Goal: Participate in discussion: Engage in conversation with other users on a specific topic

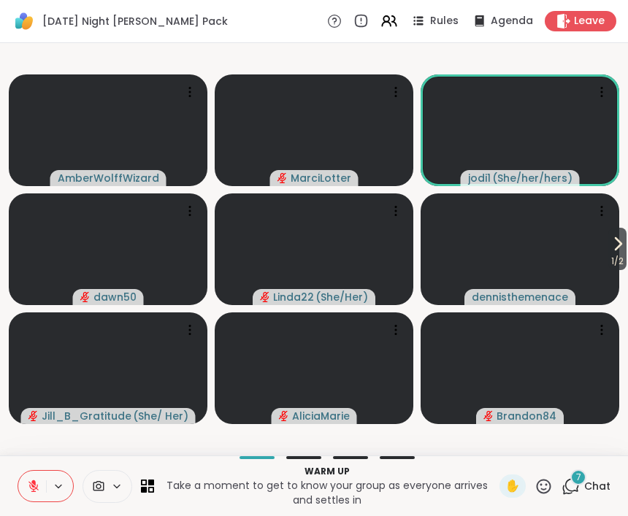
click at [23, 490] on button at bounding box center [32, 486] width 28 height 31
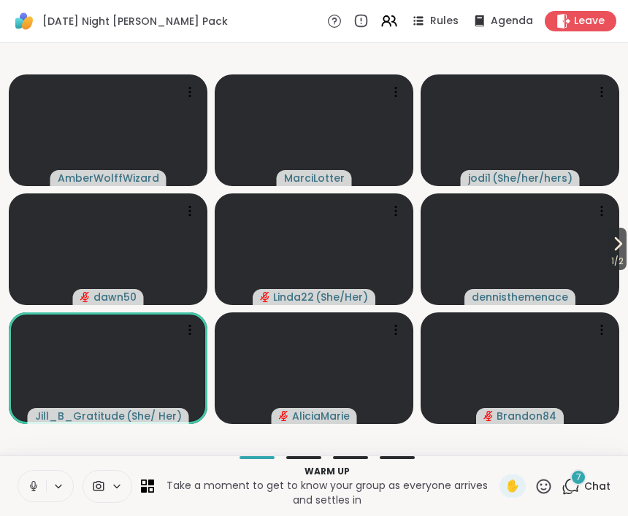
click at [35, 486] on icon at bounding box center [33, 484] width 4 height 7
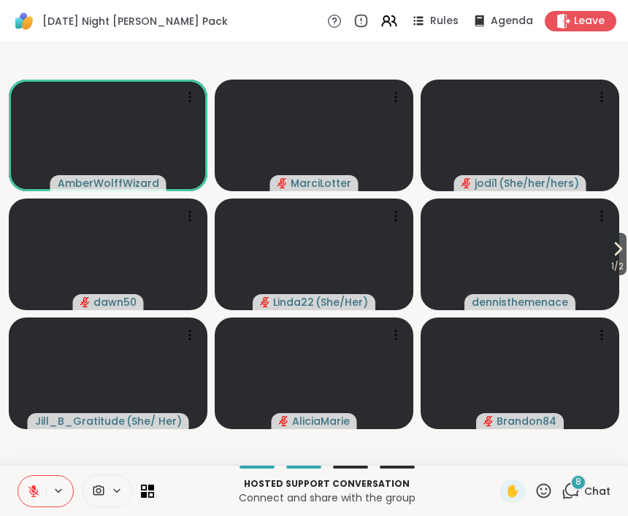
click at [14, 492] on div "Hosted support conversation Connect and share with the group ✋ 8 Chat" at bounding box center [314, 490] width 628 height 51
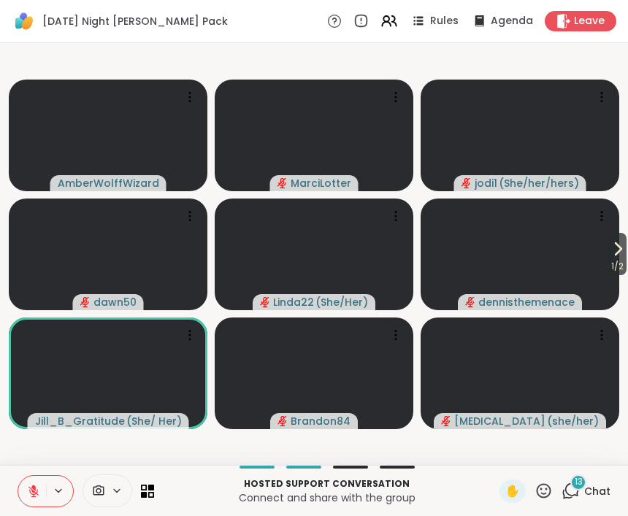
click at [541, 499] on icon at bounding box center [544, 491] width 18 height 18
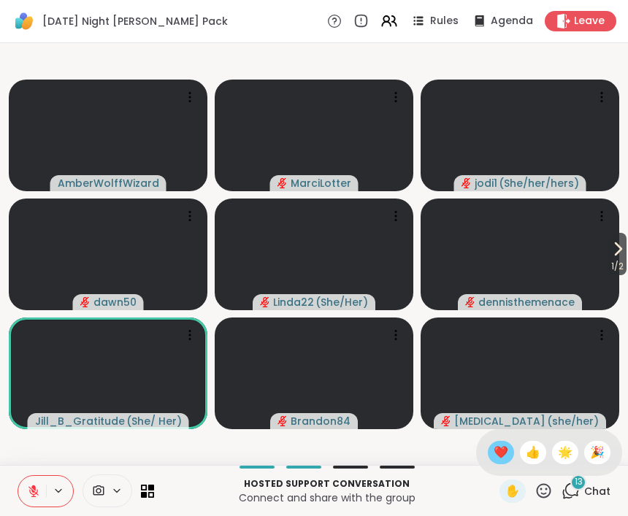
click at [500, 462] on div "❤️" at bounding box center [501, 452] width 26 height 23
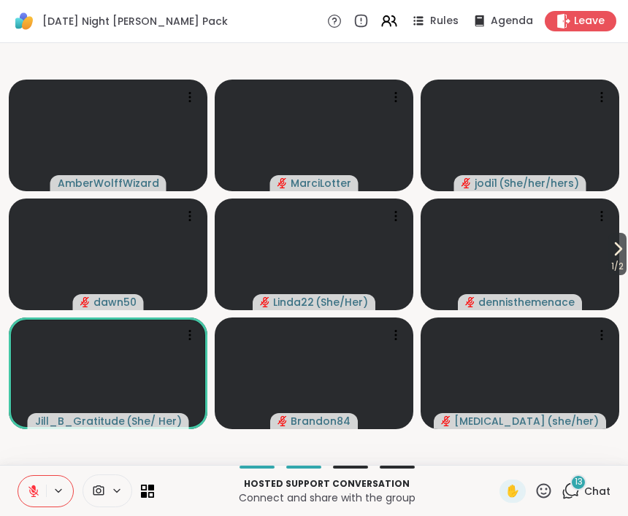
click at [548, 491] on icon at bounding box center [544, 491] width 18 height 18
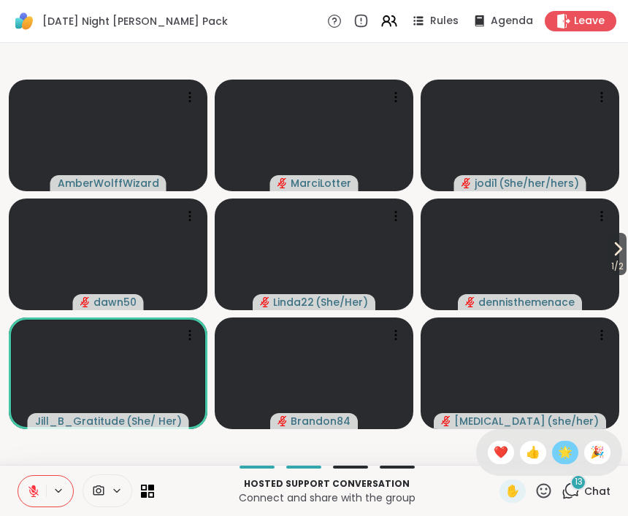
click at [560, 458] on span "🌟" at bounding box center [565, 453] width 15 height 18
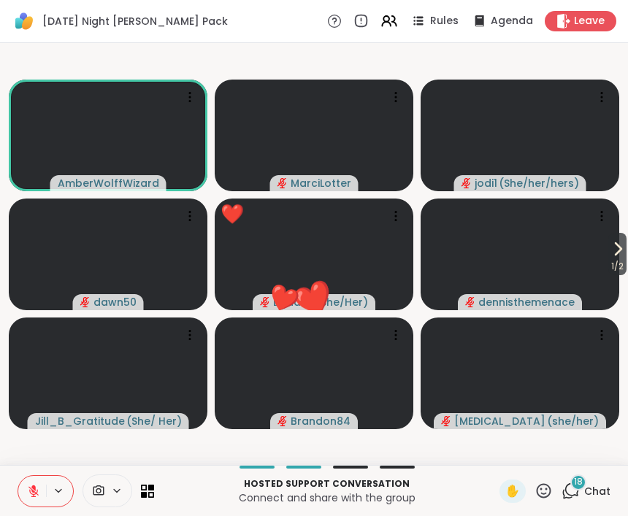
click at [537, 495] on icon at bounding box center [544, 491] width 18 height 18
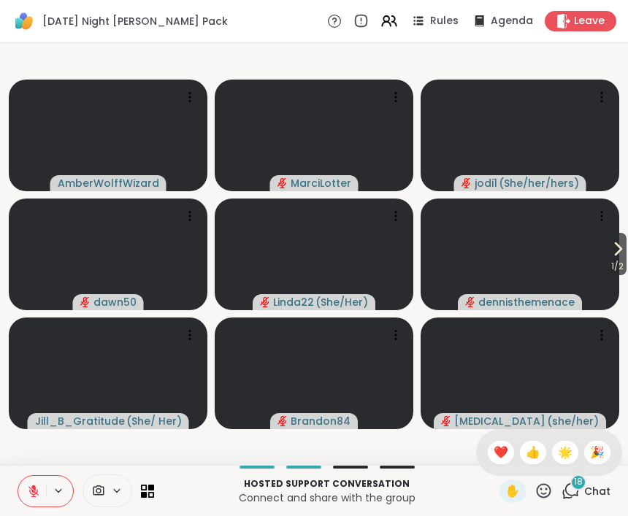
click at [574, 483] on div "18" at bounding box center [578, 483] width 16 height 16
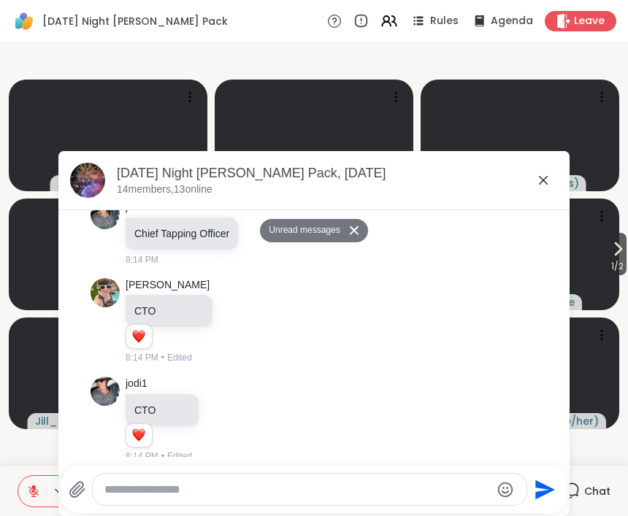
scroll to position [1450, 0]
click at [315, 483] on textarea "Type your message" at bounding box center [297, 490] width 386 height 15
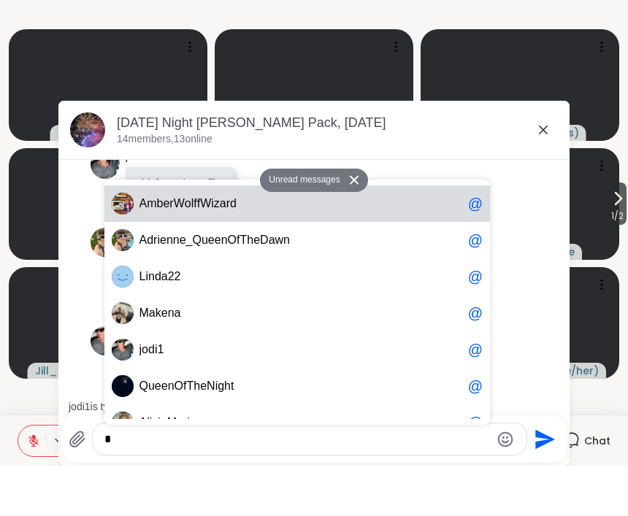
scroll to position [0, 0]
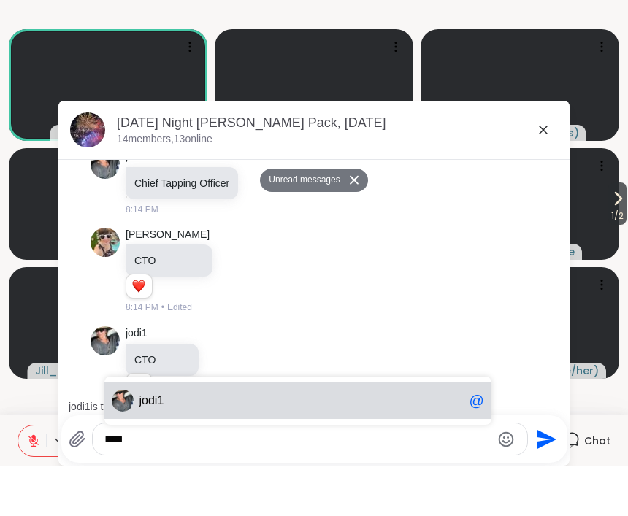
click at [281, 444] on span "jod i1" at bounding box center [301, 451] width 324 height 15
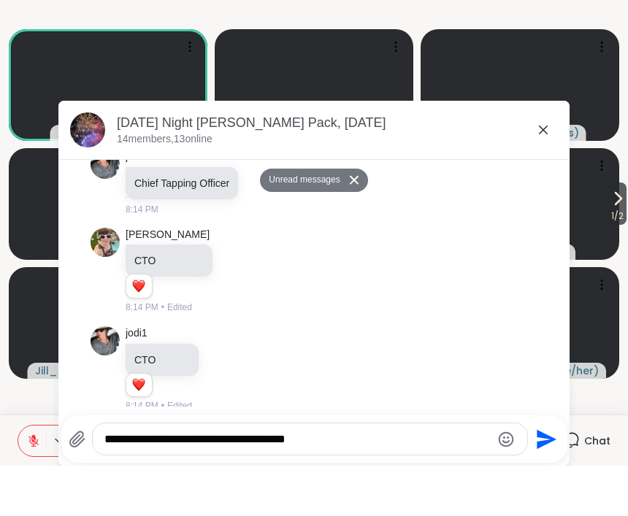
type textarea "**********"
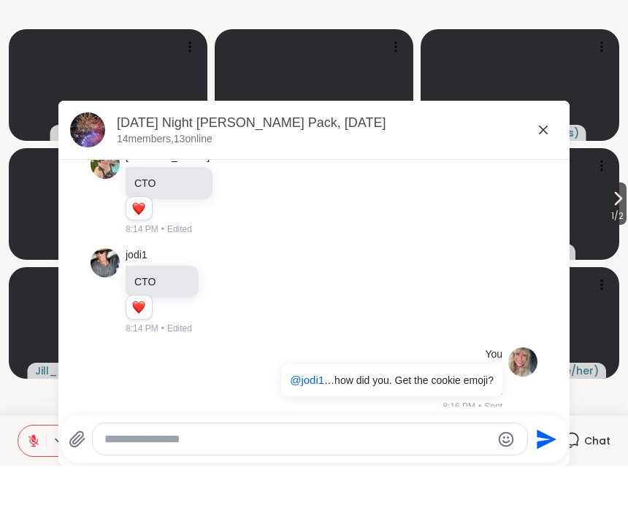
click at [548, 172] on icon at bounding box center [544, 181] width 18 height 18
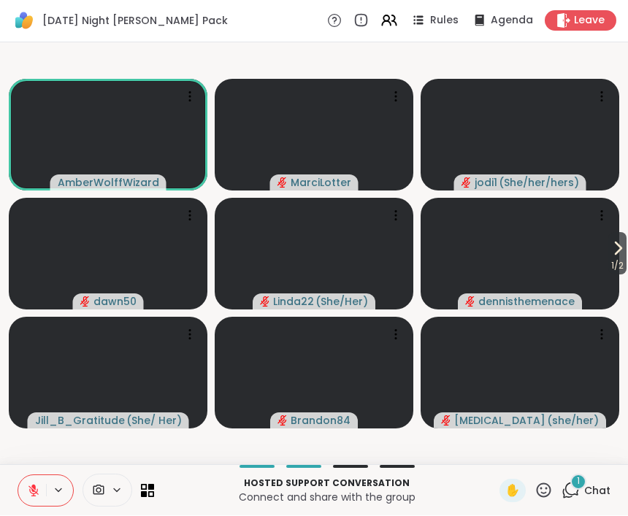
click at [36, 489] on icon at bounding box center [33, 491] width 13 height 13
click at [42, 483] on button at bounding box center [32, 491] width 28 height 31
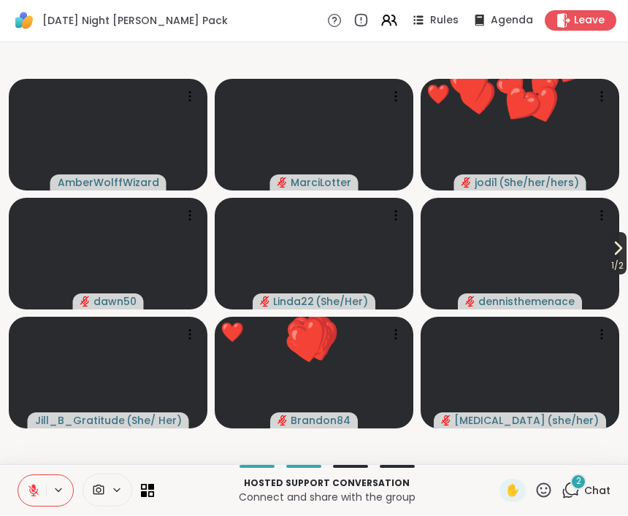
click at [608, 258] on span "1 / 2" at bounding box center [617, 267] width 18 height 18
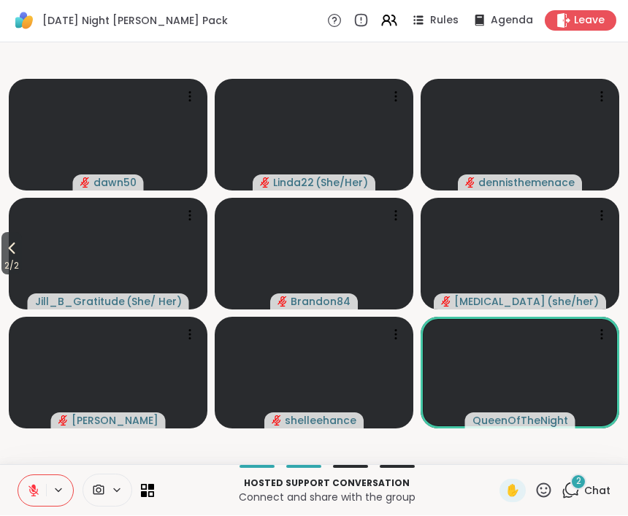
click at [551, 486] on icon at bounding box center [544, 491] width 18 height 18
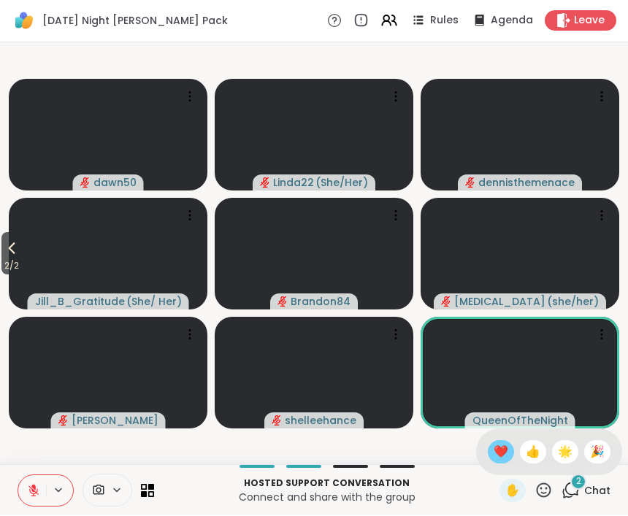
click at [501, 448] on span "❤️" at bounding box center [501, 453] width 15 height 18
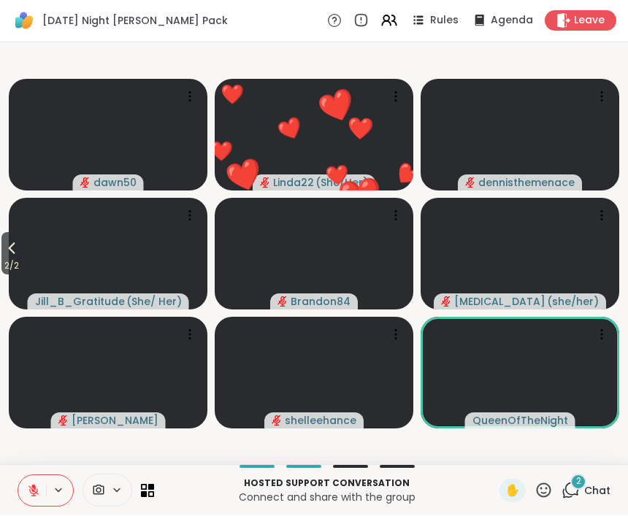
click at [570, 489] on icon at bounding box center [571, 491] width 18 height 18
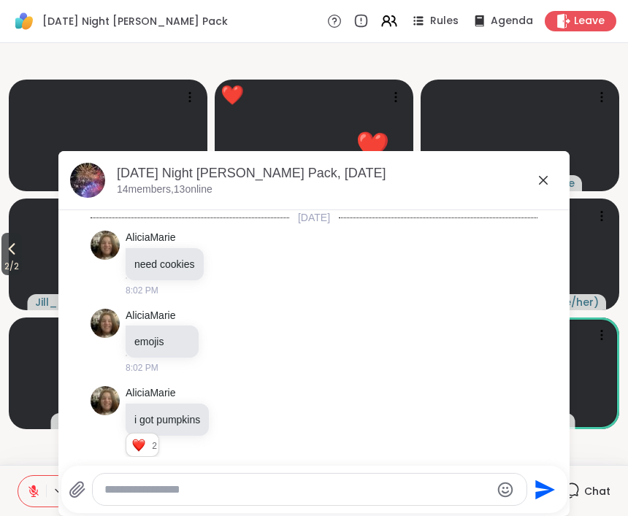
scroll to position [1717, 0]
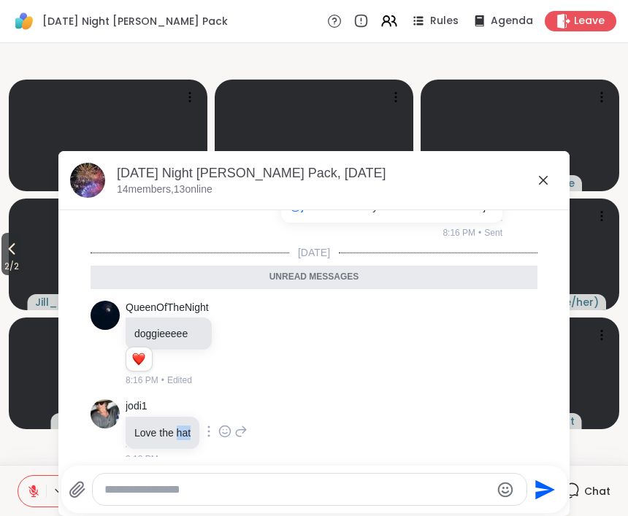
click at [293, 441] on div "jodi1 Love the hat 8:18 PM" at bounding box center [314, 433] width 447 height 78
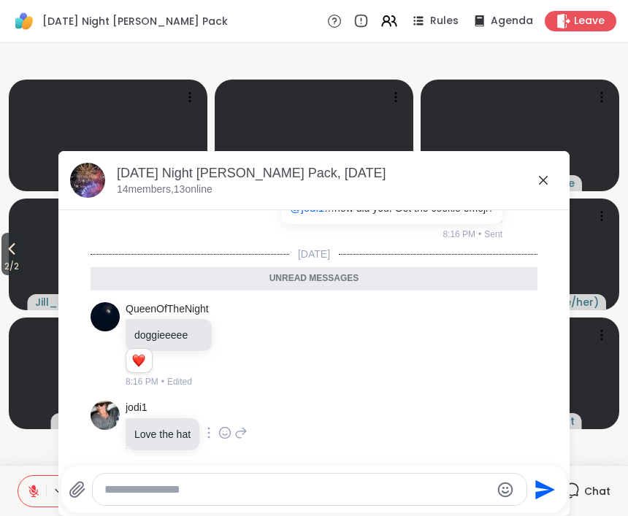
click at [259, 421] on div "jodi1 Love the hat 8:18 PM" at bounding box center [314, 434] width 447 height 78
click at [230, 428] on icon at bounding box center [225, 433] width 11 height 11
click at [229, 403] on div "Select Reaction: Heart" at bounding box center [224, 409] width 13 height 13
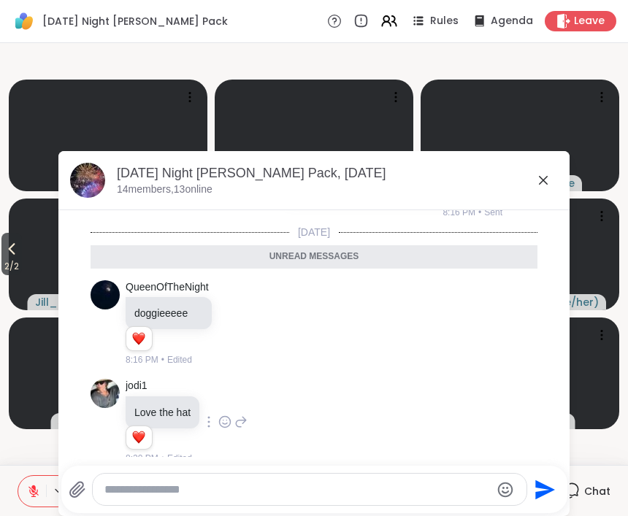
click at [247, 413] on icon at bounding box center [240, 422] width 13 height 18
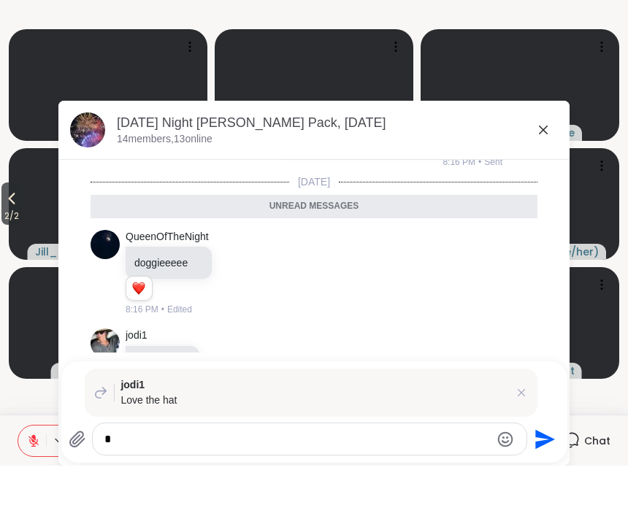
scroll to position [0, 0]
click at [140, 483] on textarea "**********" at bounding box center [297, 490] width 386 height 15
type textarea "**********"
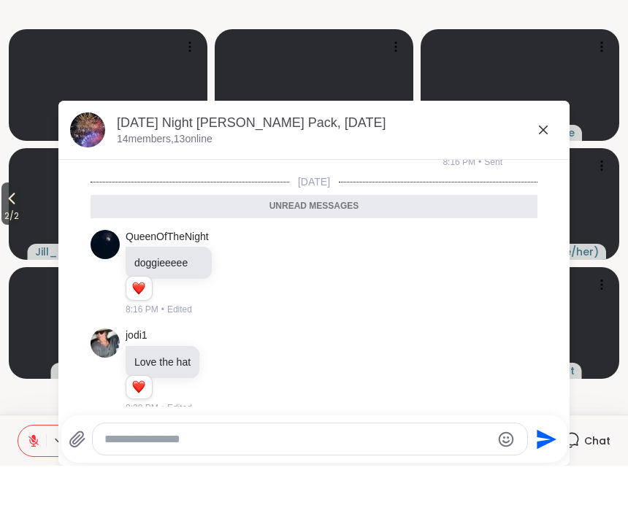
scroll to position [1830, 0]
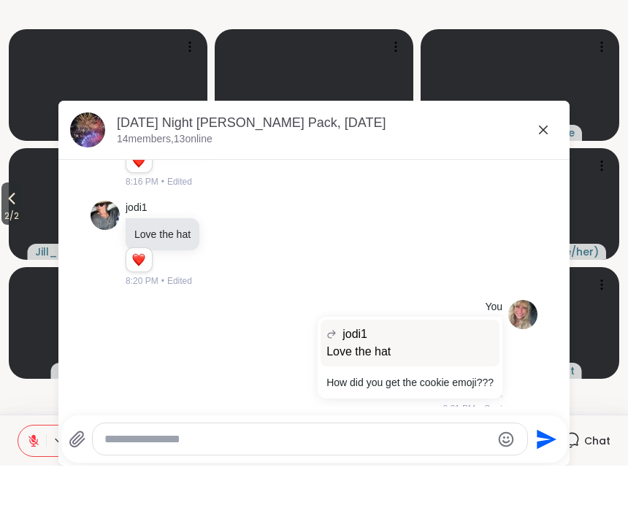
click at [549, 172] on icon at bounding box center [544, 181] width 18 height 18
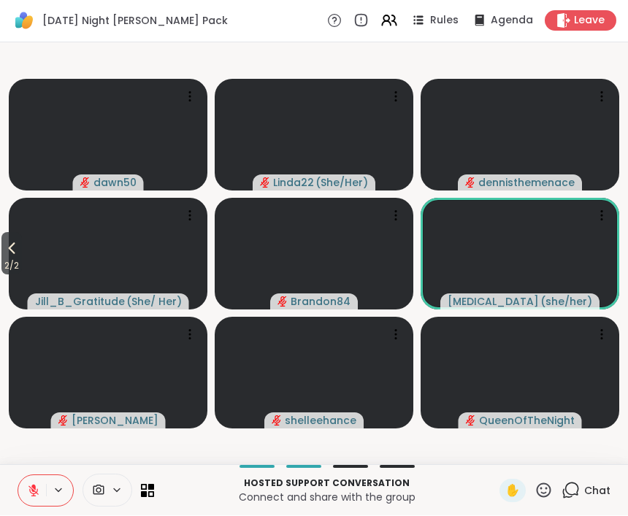
click at [547, 489] on icon at bounding box center [544, 490] width 15 height 15
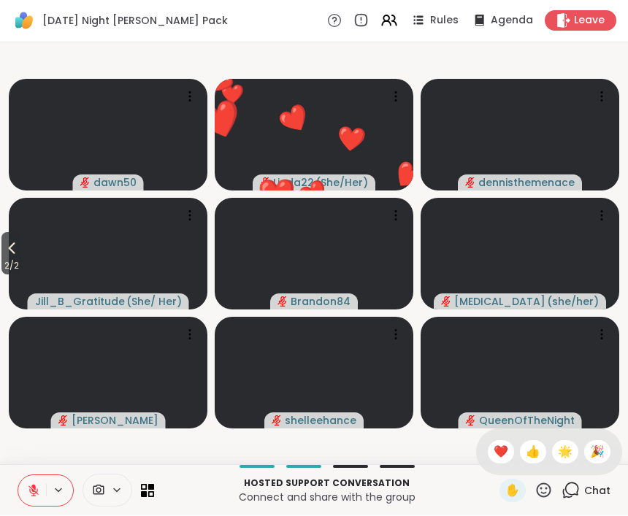
click at [503, 449] on span "❤️" at bounding box center [501, 453] width 15 height 18
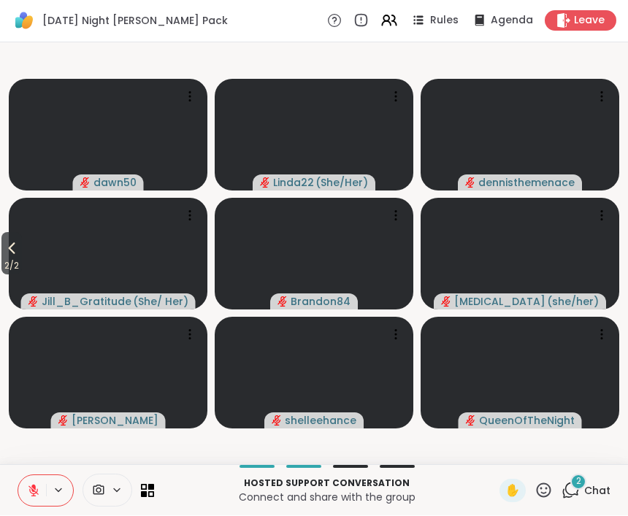
click at [32, 487] on icon at bounding box center [33, 488] width 4 height 6
click at [31, 486] on icon at bounding box center [33, 491] width 13 height 13
click at [591, 484] on span "Chat" at bounding box center [597, 491] width 26 height 15
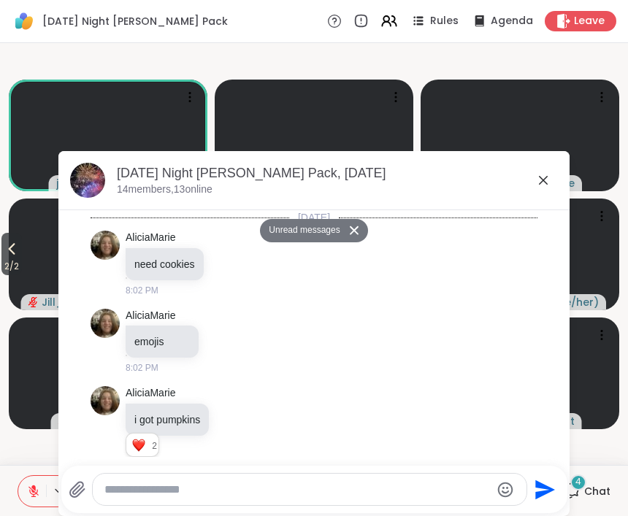
scroll to position [2524, 0]
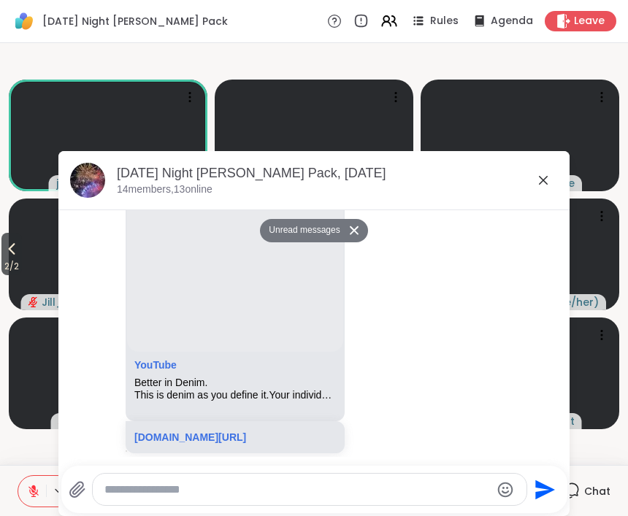
click at [538, 180] on icon at bounding box center [544, 181] width 18 height 18
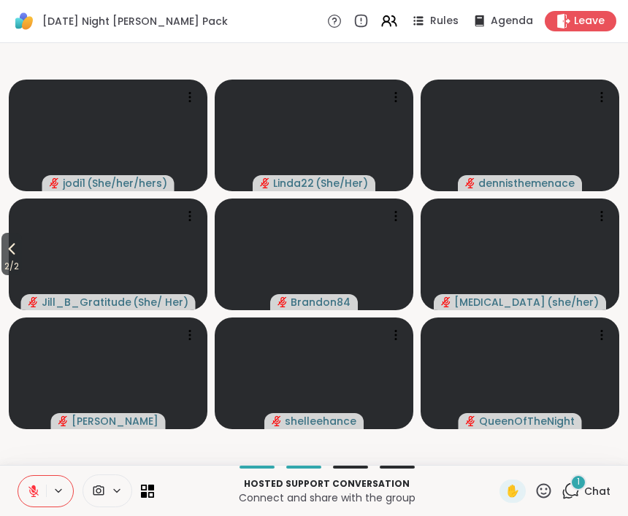
click at [37, 497] on icon at bounding box center [33, 491] width 13 height 13
click at [12, 255] on icon at bounding box center [12, 249] width 18 height 18
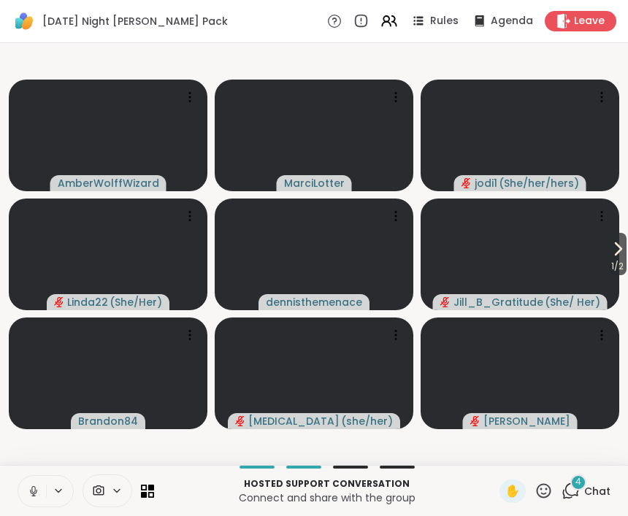
click at [32, 491] on icon at bounding box center [33, 489] width 4 height 7
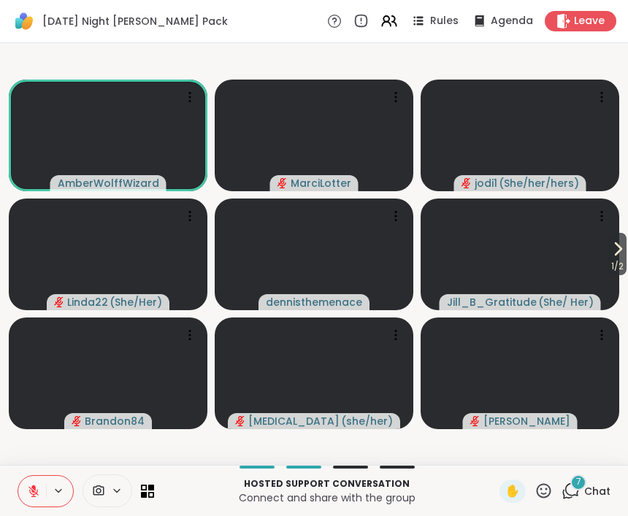
click at [36, 486] on icon at bounding box center [33, 491] width 13 height 13
click at [30, 485] on icon at bounding box center [33, 491] width 13 height 13
click at [34, 486] on icon at bounding box center [33, 488] width 4 height 6
click at [31, 495] on icon at bounding box center [33, 491] width 13 height 13
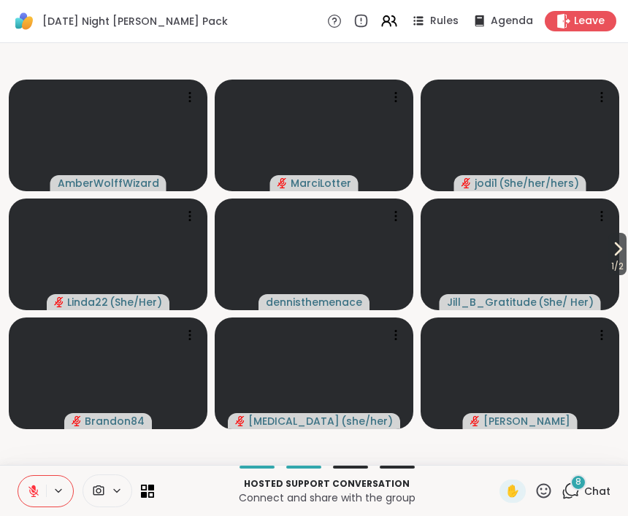
click at [545, 497] on icon at bounding box center [544, 491] width 18 height 18
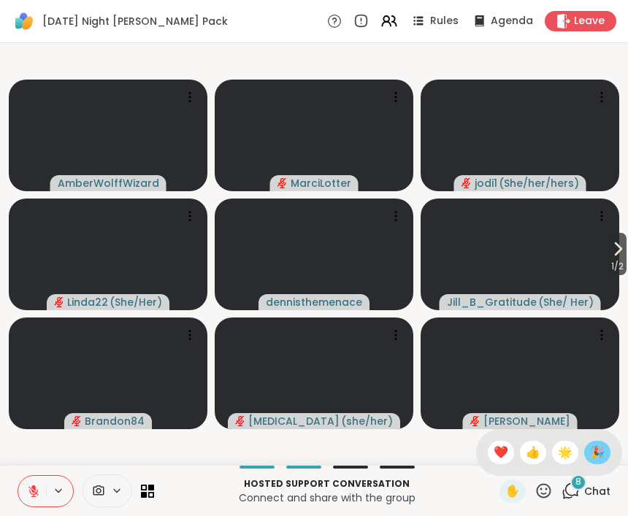
click at [605, 456] on div "🎉" at bounding box center [597, 452] width 26 height 23
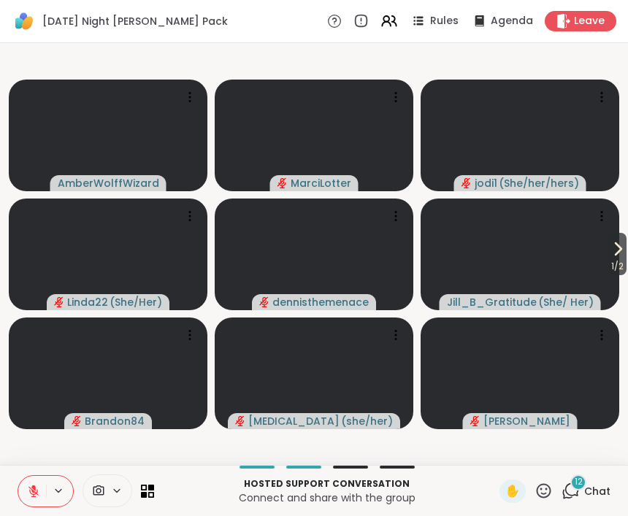
click at [497, 502] on div "Hosted support conversation Connect and share with the group ✋ 12 Chat" at bounding box center [314, 490] width 628 height 51
click at [508, 489] on span "✋" at bounding box center [512, 492] width 15 height 18
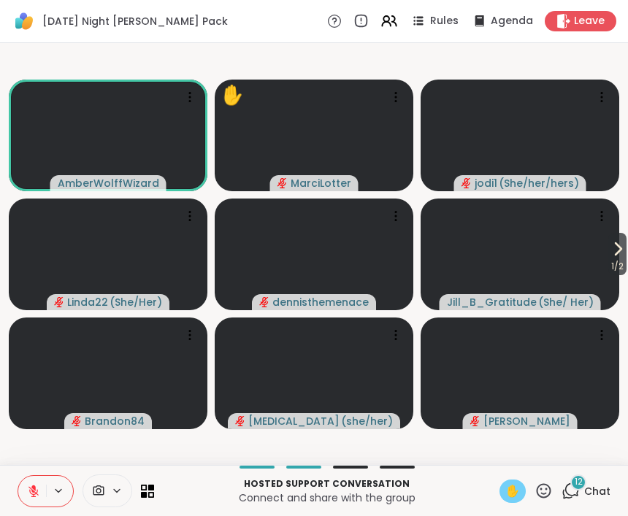
click at [504, 484] on div "✋" at bounding box center [512, 491] width 26 height 23
click at [521, 480] on div "✋" at bounding box center [512, 491] width 26 height 23
click at [41, 484] on button at bounding box center [32, 491] width 28 height 31
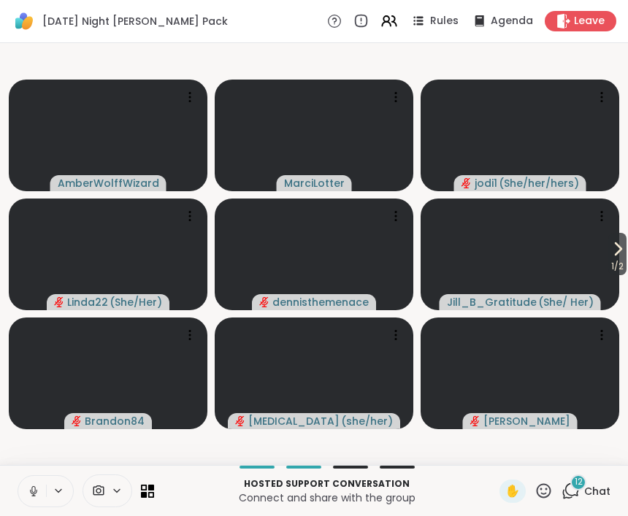
click at [37, 493] on icon at bounding box center [33, 491] width 13 height 13
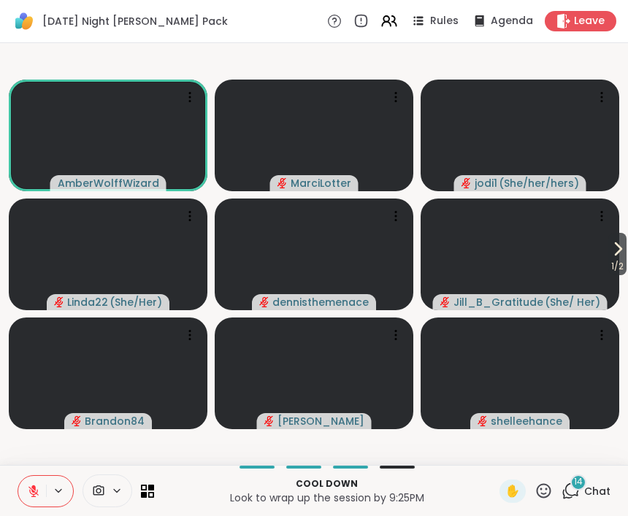
click at [22, 490] on button at bounding box center [32, 491] width 28 height 31
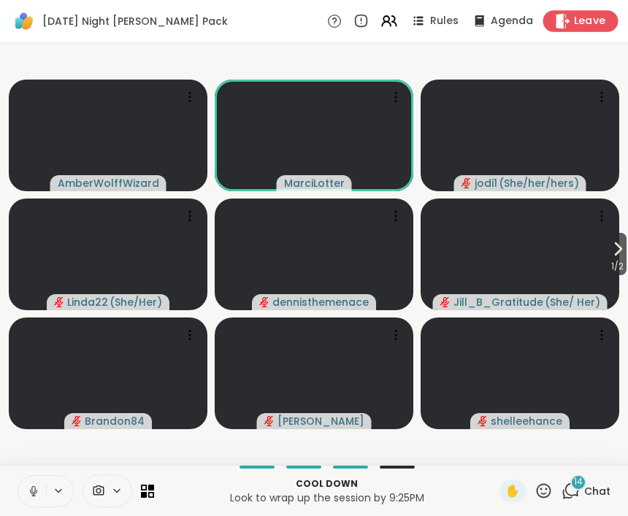
click at [586, 23] on span "Leave" at bounding box center [590, 21] width 32 height 15
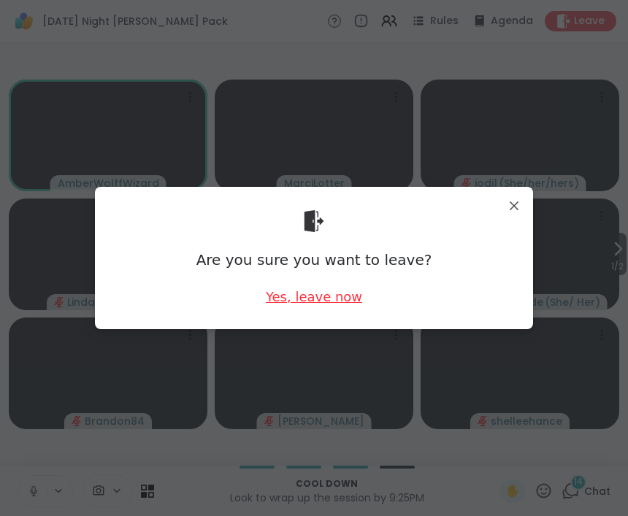
click at [312, 298] on div "Yes, leave now" at bounding box center [314, 297] width 96 height 18
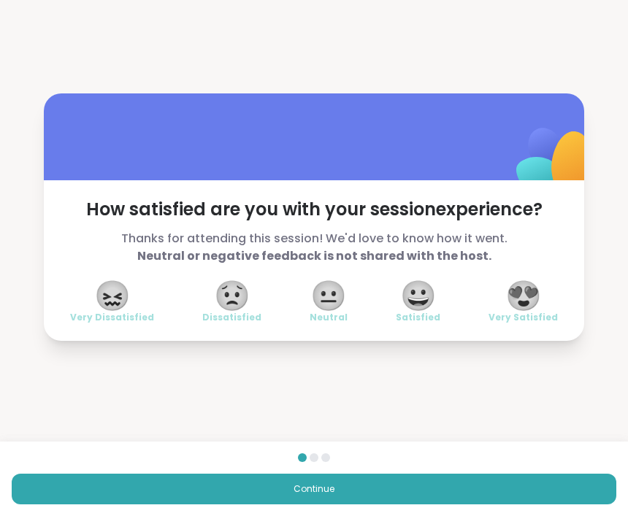
click at [524, 293] on span "😍" at bounding box center [523, 296] width 37 height 26
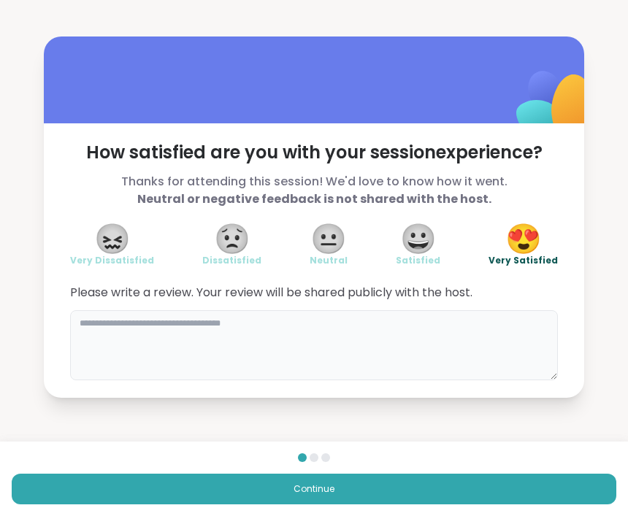
click at [459, 340] on textarea at bounding box center [314, 345] width 488 height 70
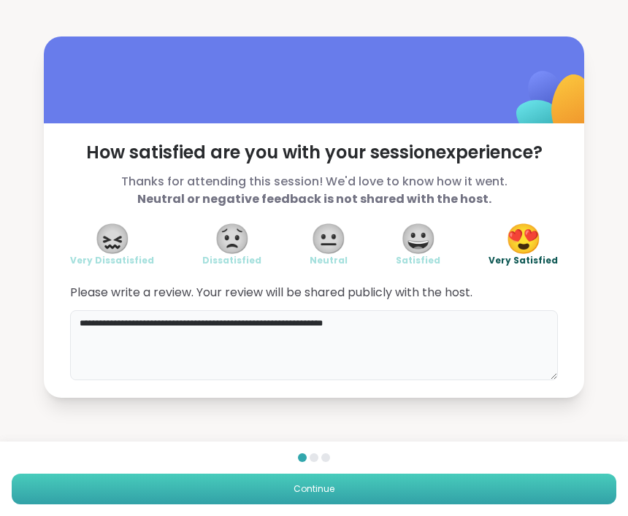
type textarea "**********"
click at [552, 479] on button "Continue" at bounding box center [314, 489] width 605 height 31
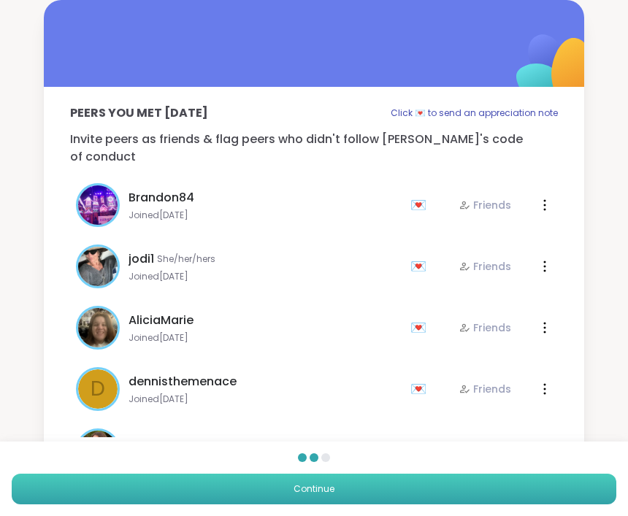
click at [540, 483] on button "Continue" at bounding box center [314, 489] width 605 height 31
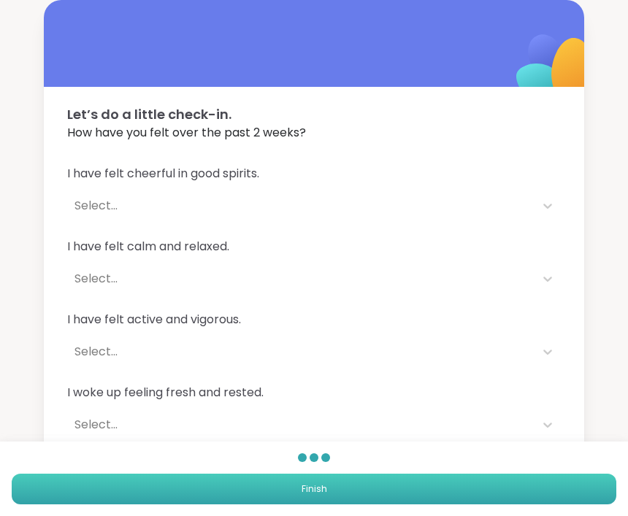
click at [536, 481] on button "Finish" at bounding box center [314, 489] width 605 height 31
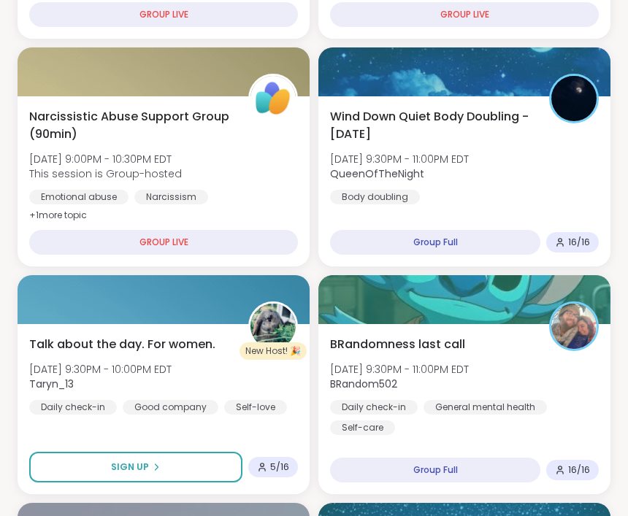
scroll to position [777, 0]
